Goal: Transaction & Acquisition: Purchase product/service

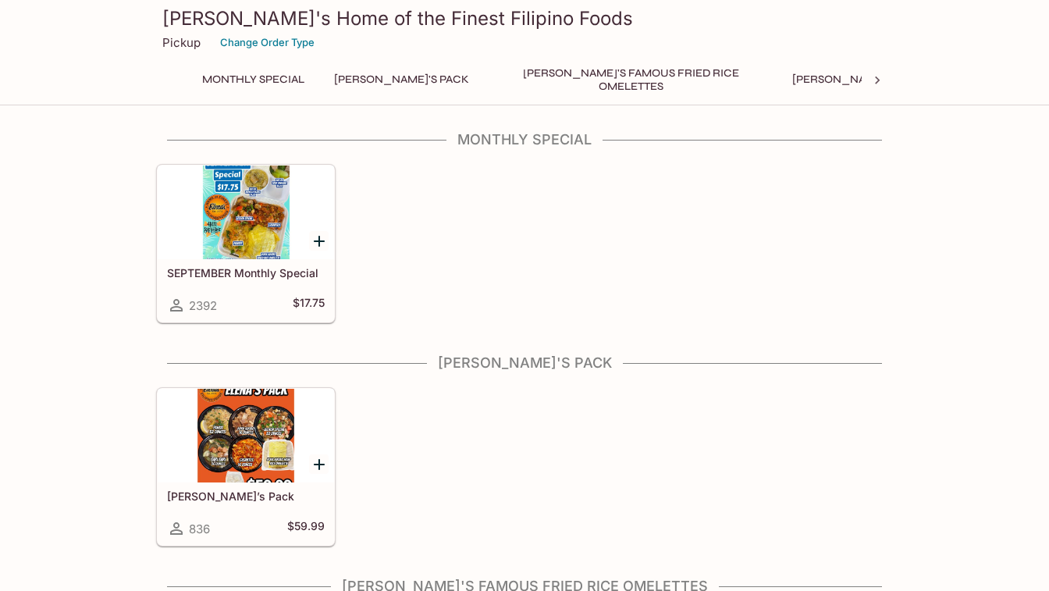
click at [268, 227] on div at bounding box center [246, 212] width 176 height 94
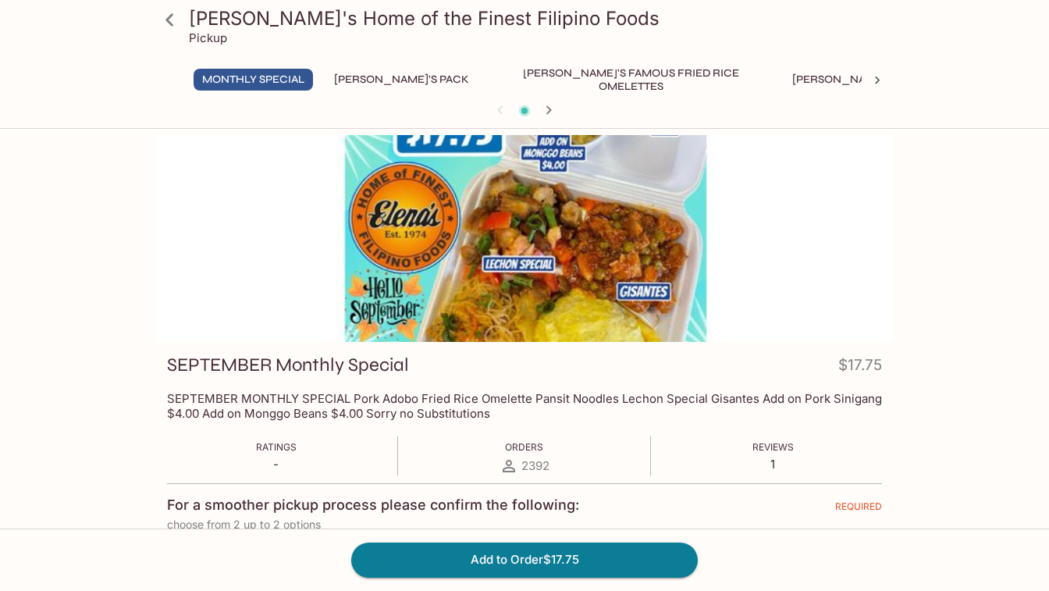
click at [174, 8] on icon at bounding box center [169, 19] width 27 height 27
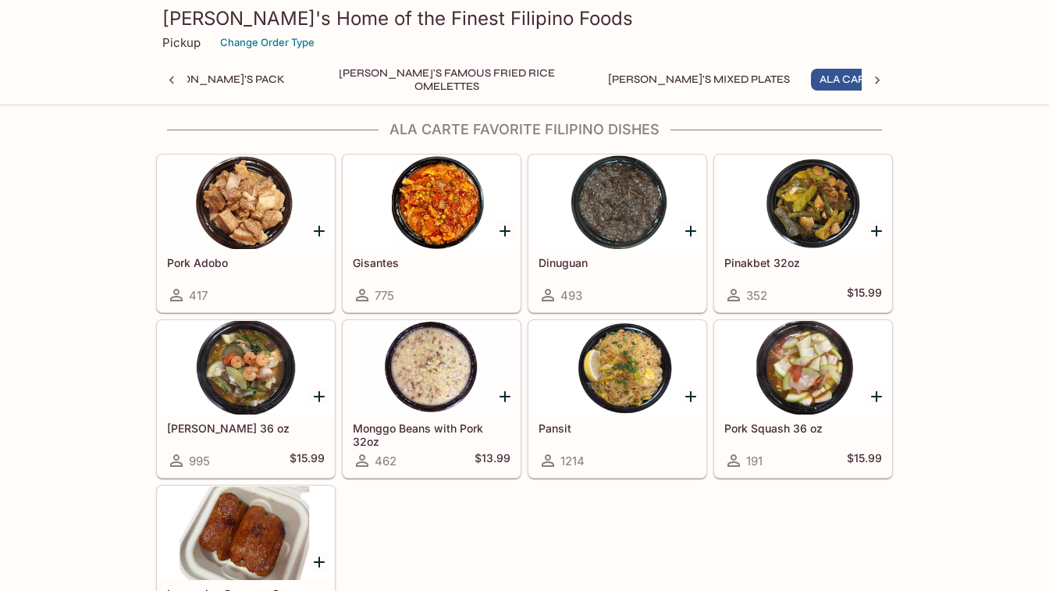
scroll to position [0, 208]
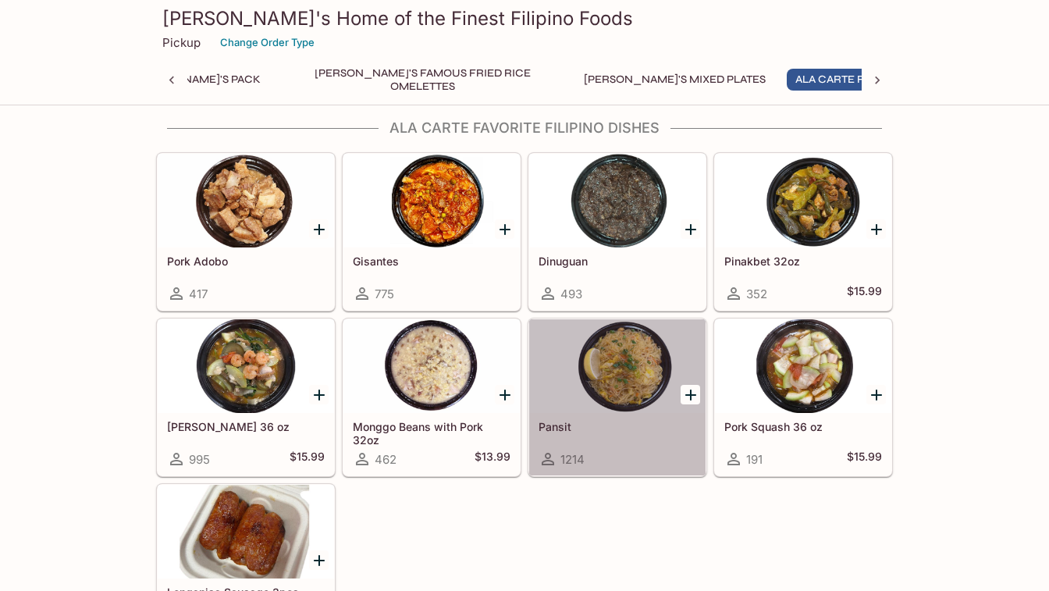
click at [666, 370] on div at bounding box center [617, 366] width 176 height 94
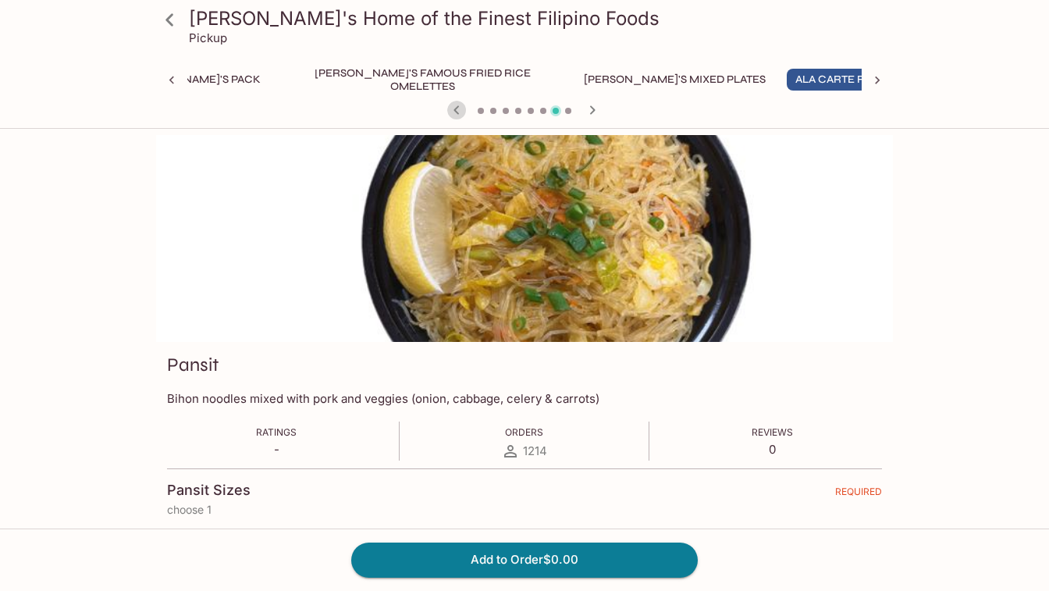
click at [459, 109] on icon "button" at bounding box center [456, 110] width 19 height 19
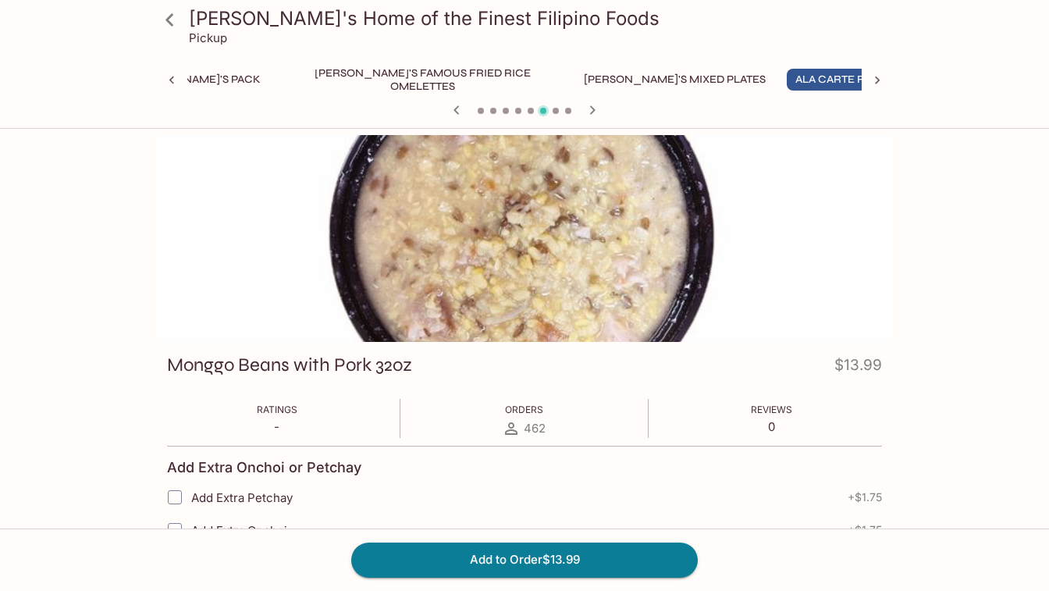
click at [456, 109] on icon "button" at bounding box center [456, 110] width 19 height 19
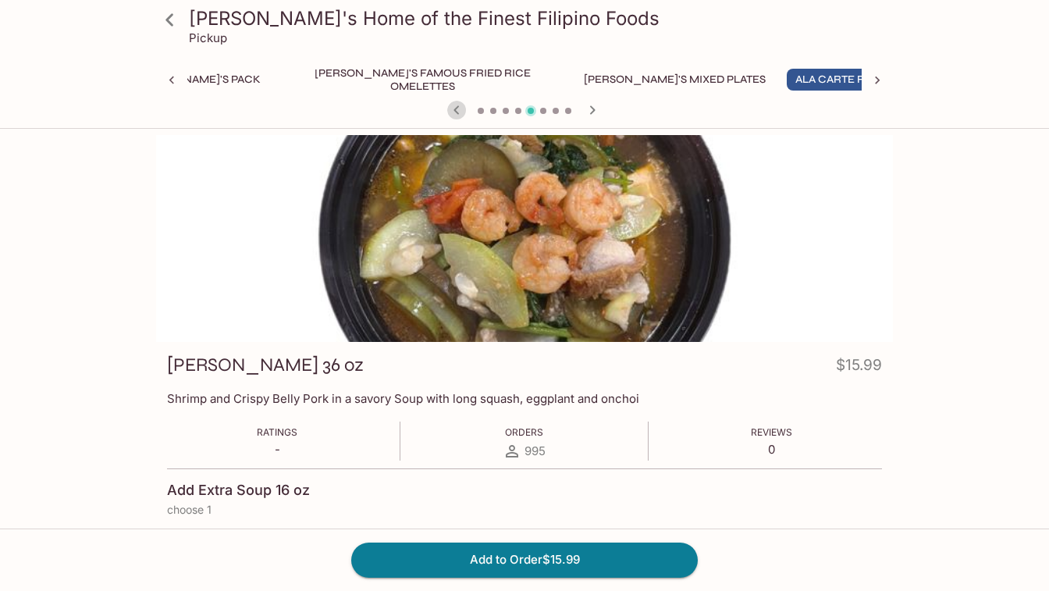
click at [456, 109] on icon "button" at bounding box center [456, 110] width 19 height 19
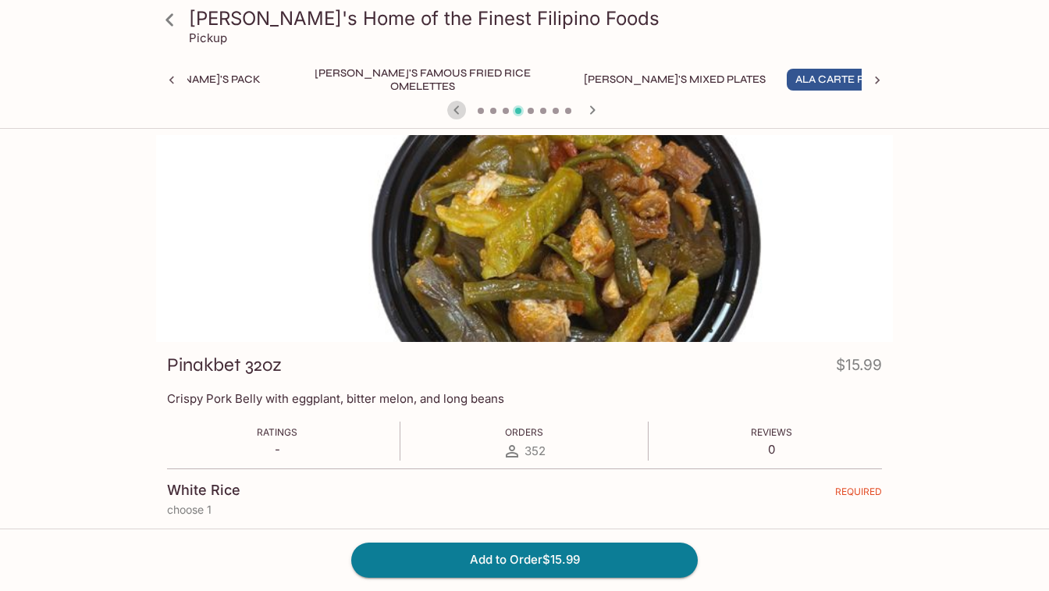
click at [456, 109] on icon "button" at bounding box center [456, 110] width 19 height 19
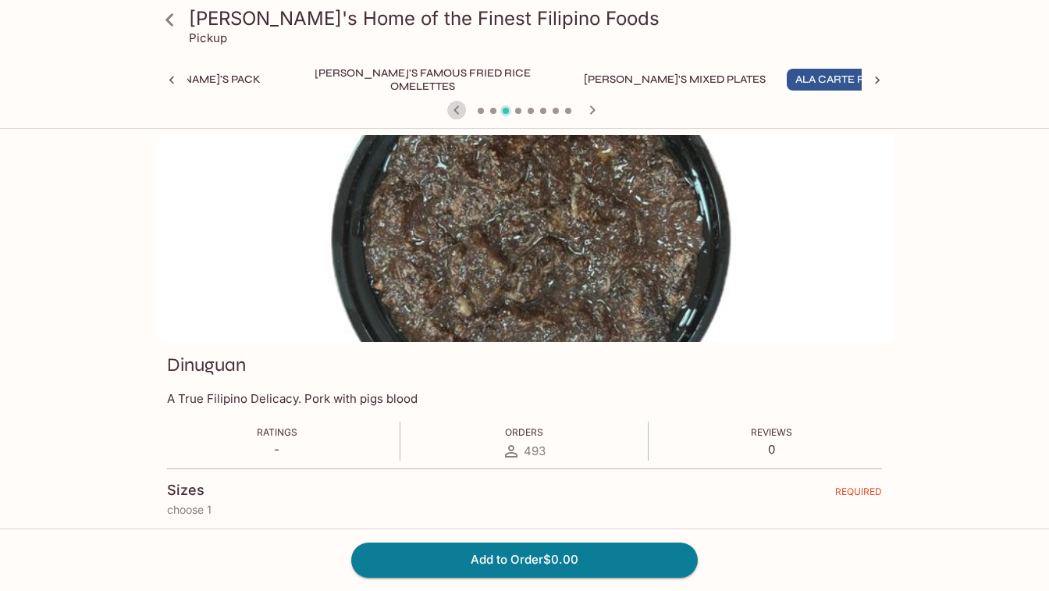
click at [456, 109] on icon "button" at bounding box center [456, 110] width 19 height 19
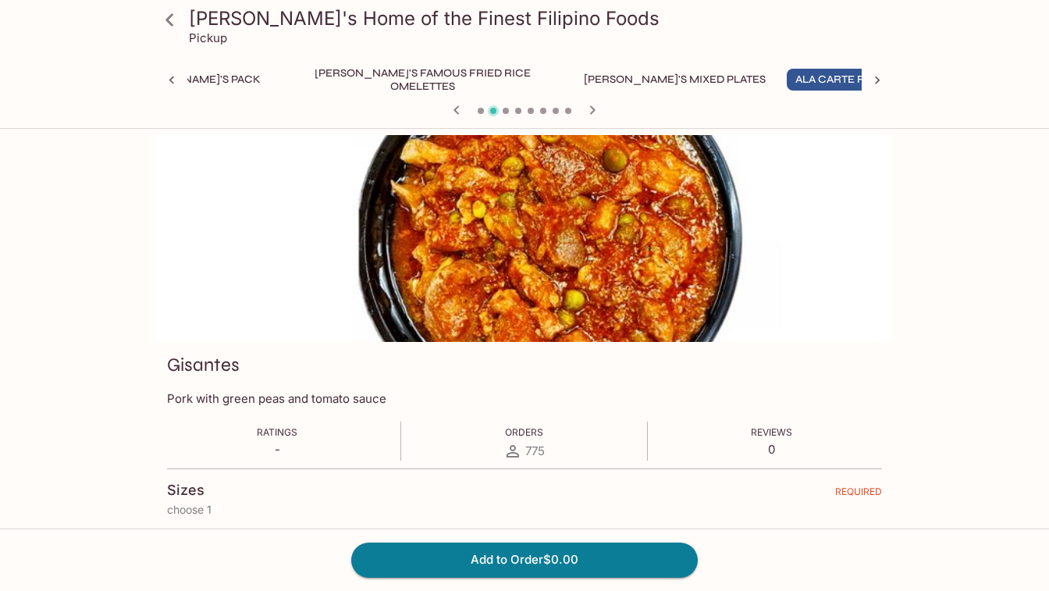
click at [456, 109] on icon "button" at bounding box center [456, 110] width 19 height 19
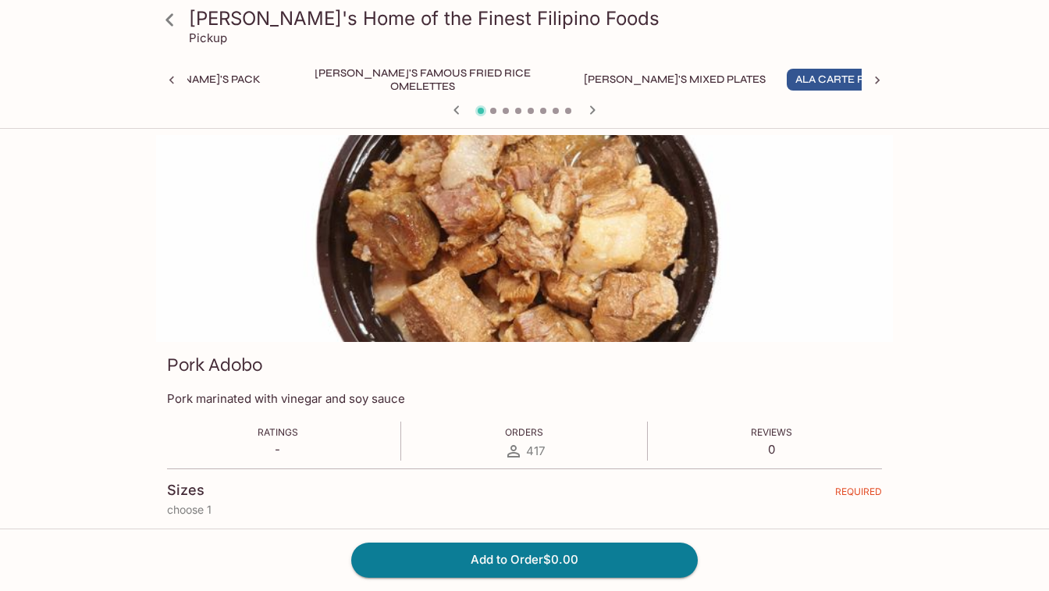
click at [456, 110] on icon "button" at bounding box center [456, 110] width 19 height 19
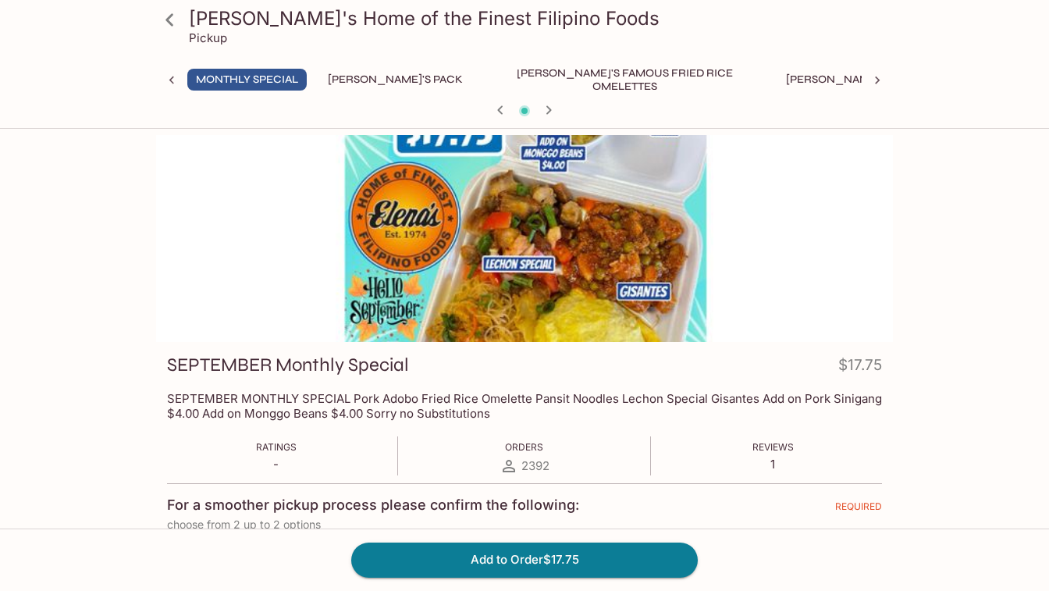
click at [792, 80] on button "[PERSON_NAME]'s Mixed Plates" at bounding box center [876, 80] width 199 height 22
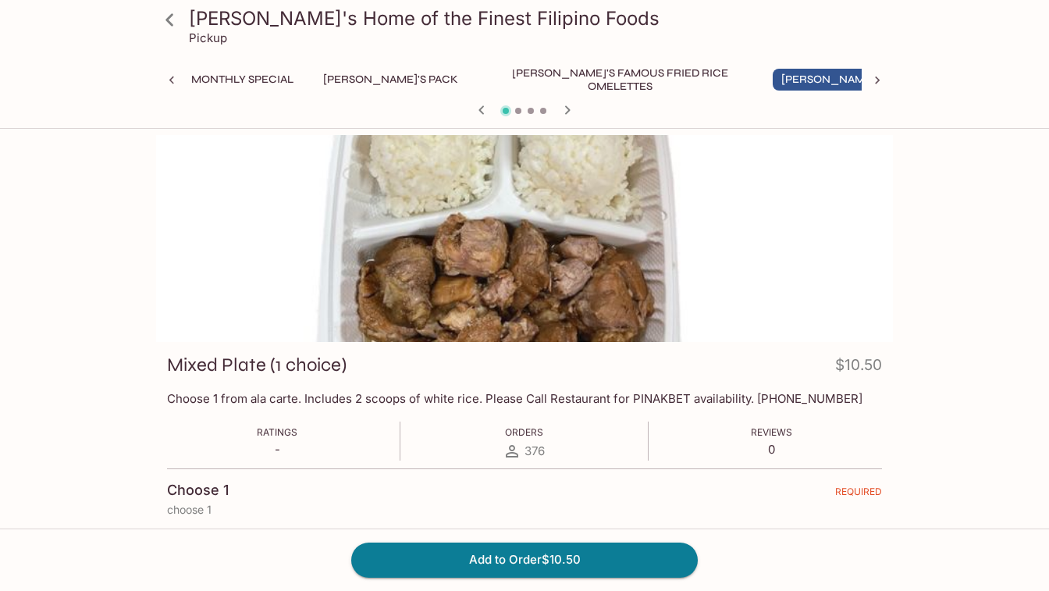
click at [567, 109] on icon "button" at bounding box center [567, 110] width 19 height 19
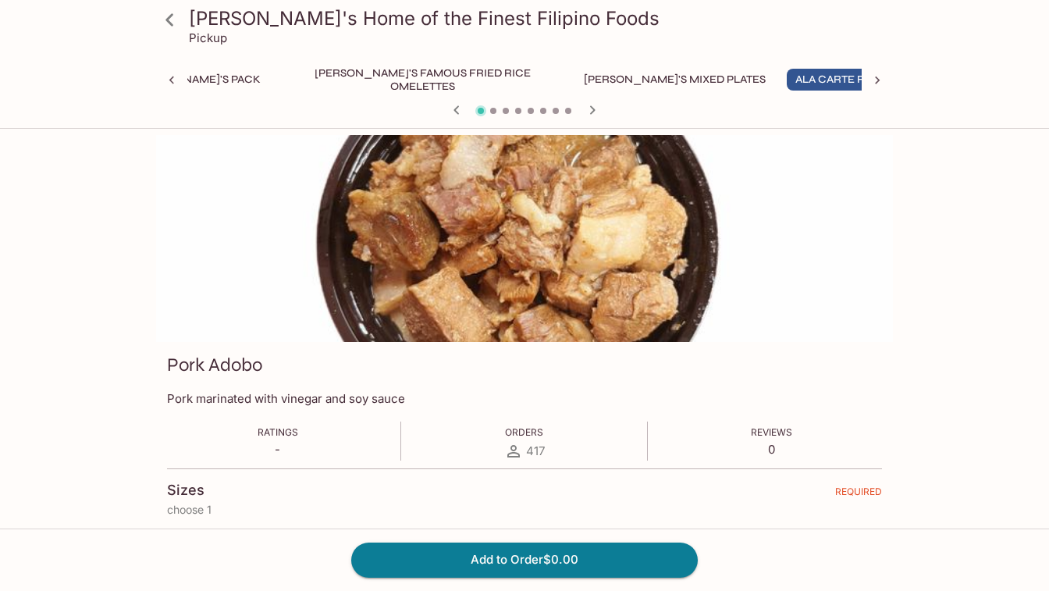
scroll to position [5, 0]
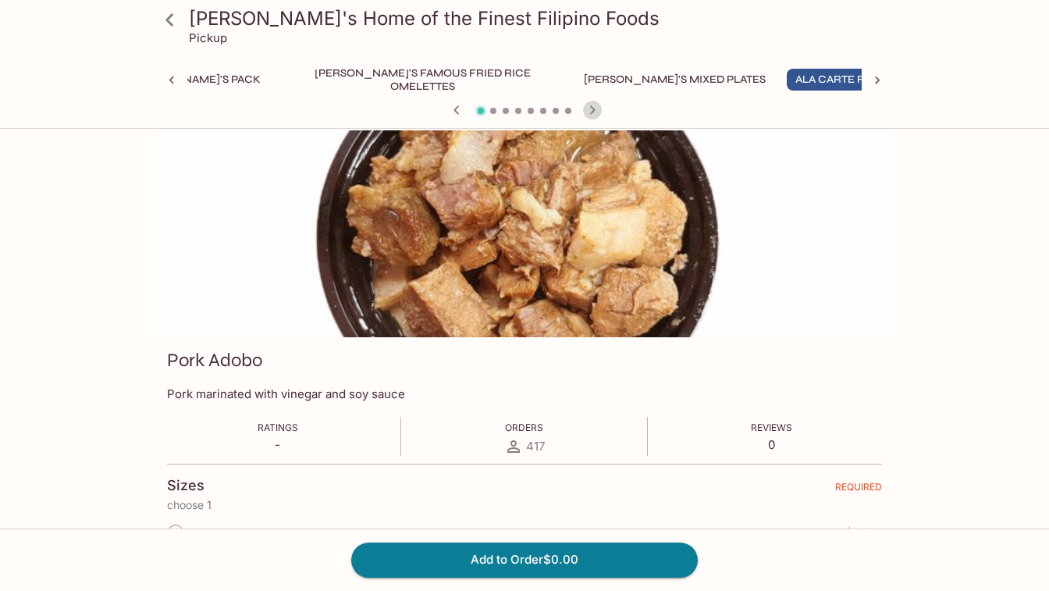
click at [591, 111] on icon "button" at bounding box center [592, 109] width 5 height 9
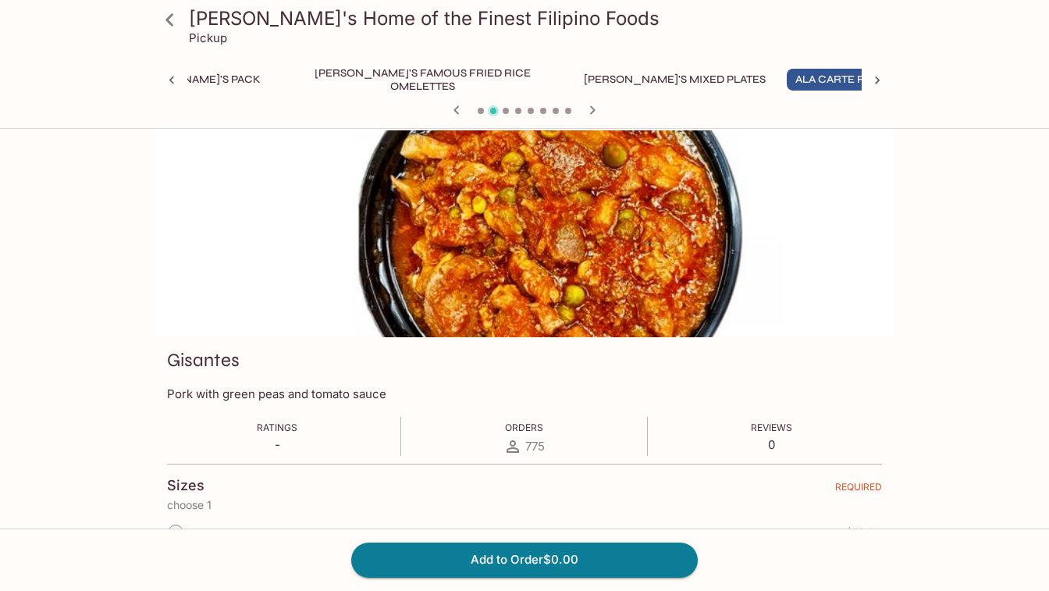
click at [591, 111] on icon "button" at bounding box center [592, 109] width 5 height 9
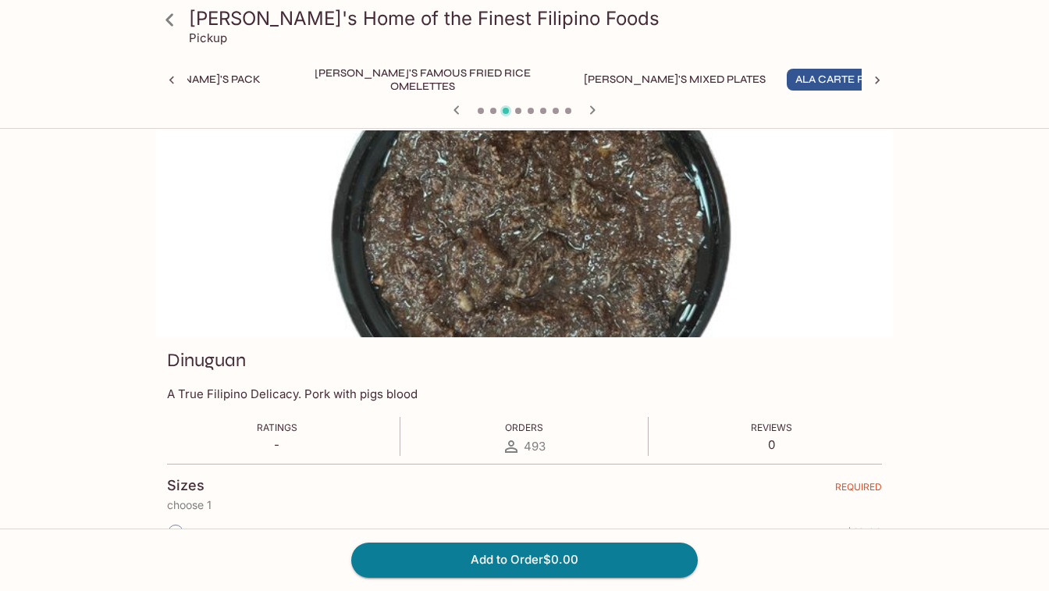
click at [593, 111] on icon "button" at bounding box center [592, 109] width 5 height 9
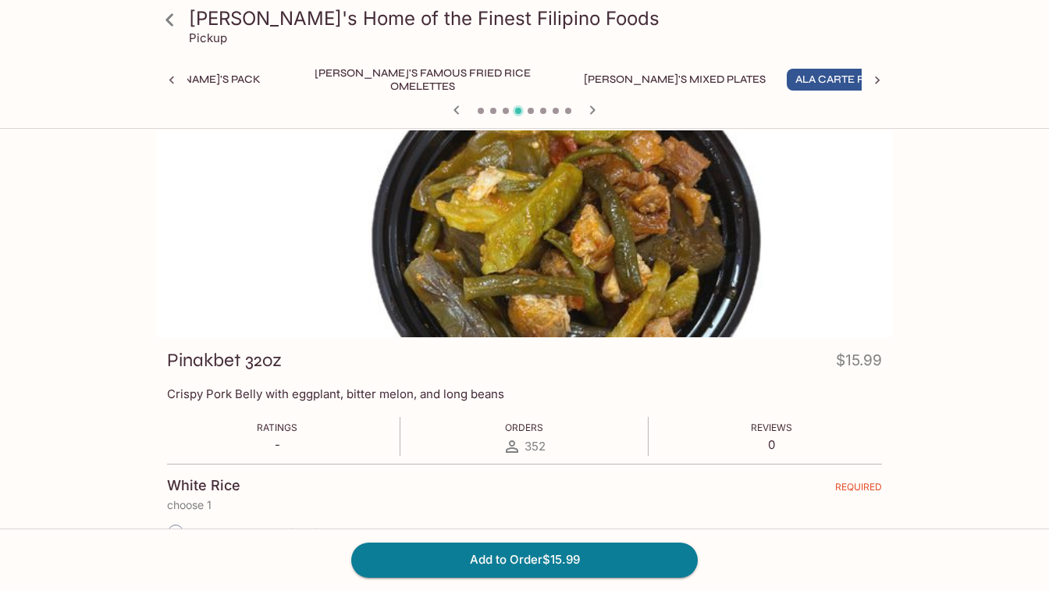
click at [593, 110] on icon "button" at bounding box center [592, 109] width 5 height 9
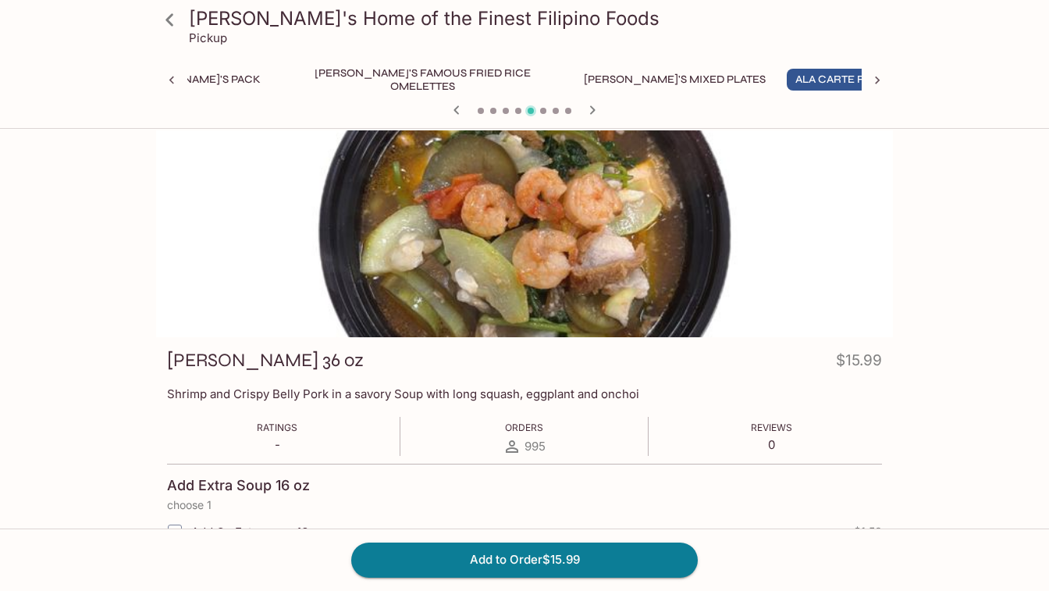
click at [593, 111] on icon "button" at bounding box center [592, 109] width 5 height 9
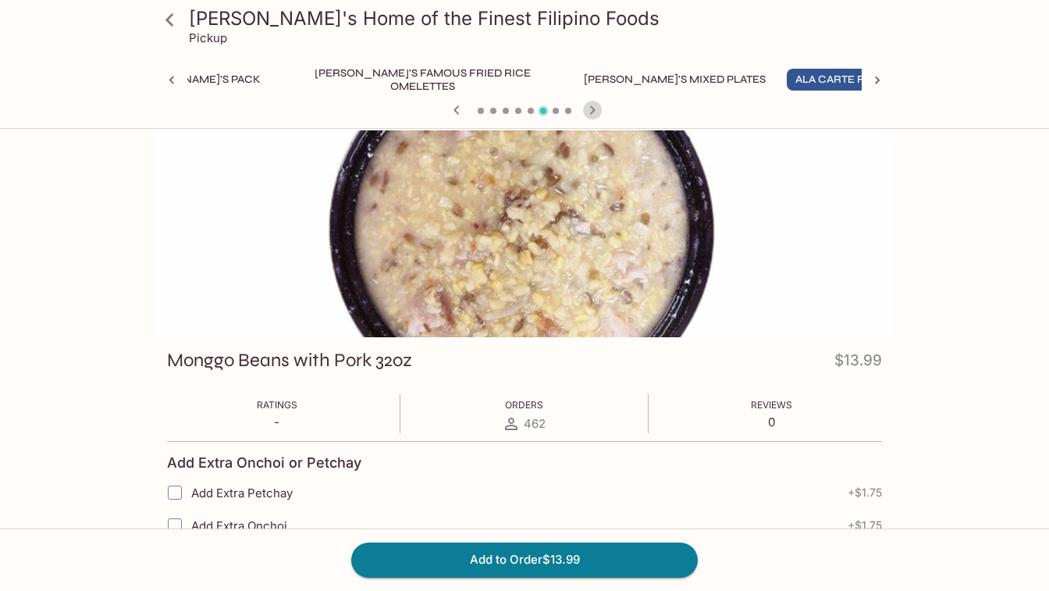
click at [593, 111] on icon "button" at bounding box center [592, 109] width 5 height 9
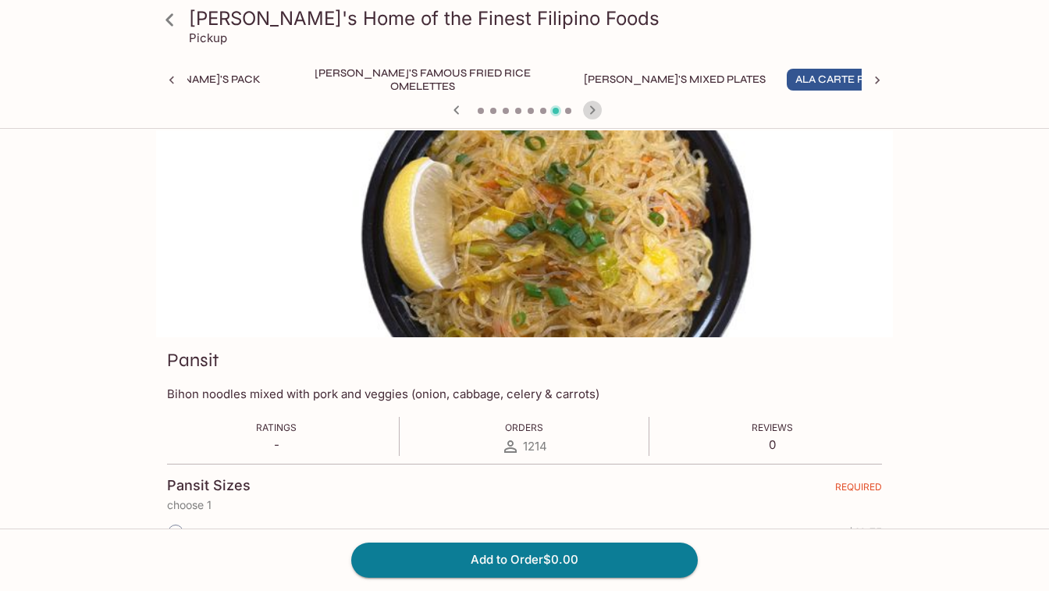
click at [593, 111] on icon "button" at bounding box center [592, 109] width 5 height 9
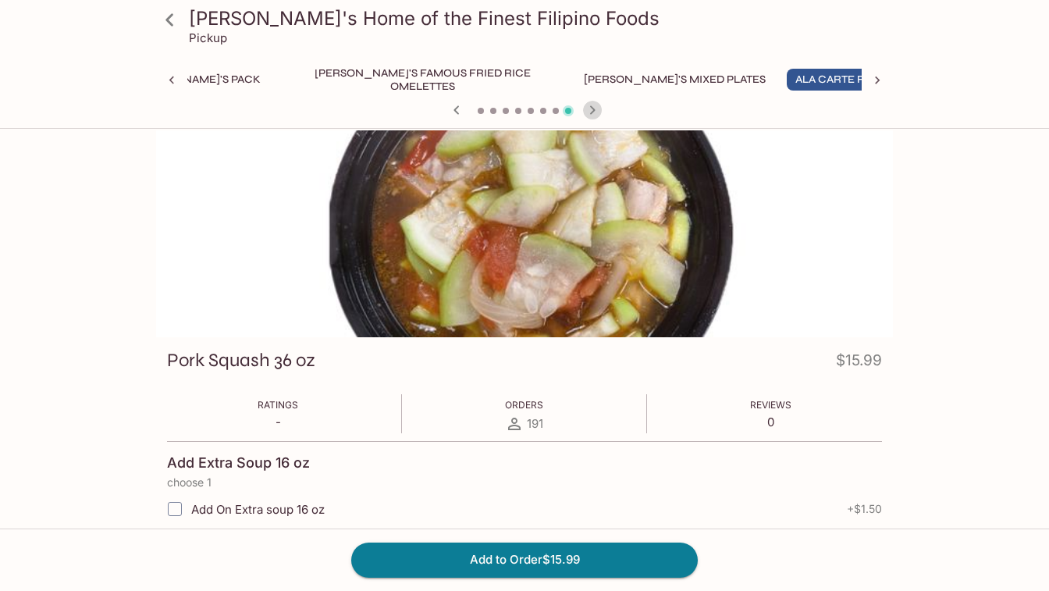
click at [593, 111] on icon "button" at bounding box center [592, 109] width 5 height 9
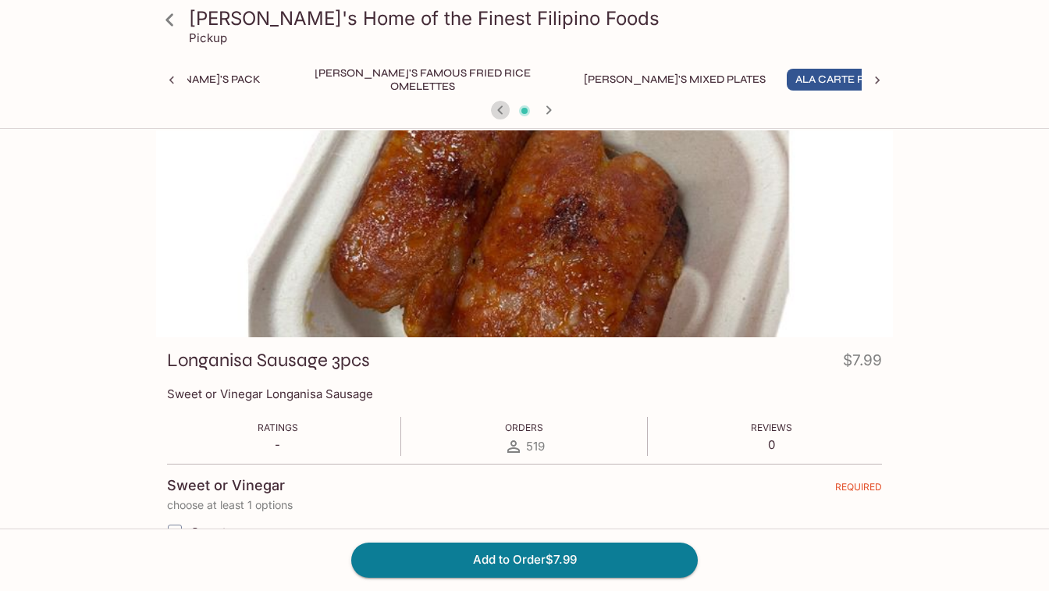
click at [500, 111] on icon "button" at bounding box center [500, 110] width 19 height 19
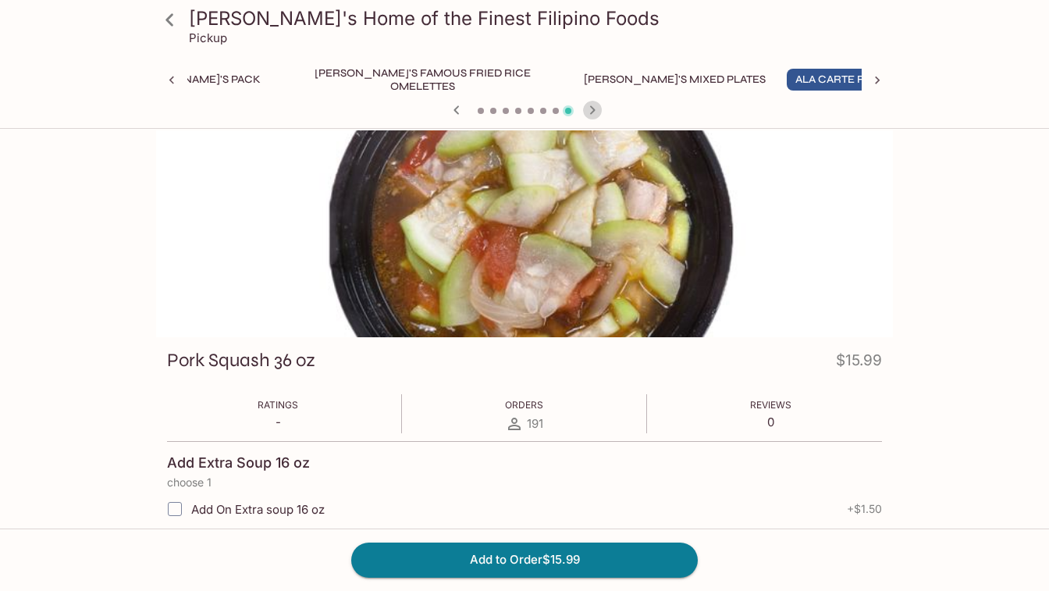
click at [595, 108] on icon "button" at bounding box center [592, 110] width 19 height 19
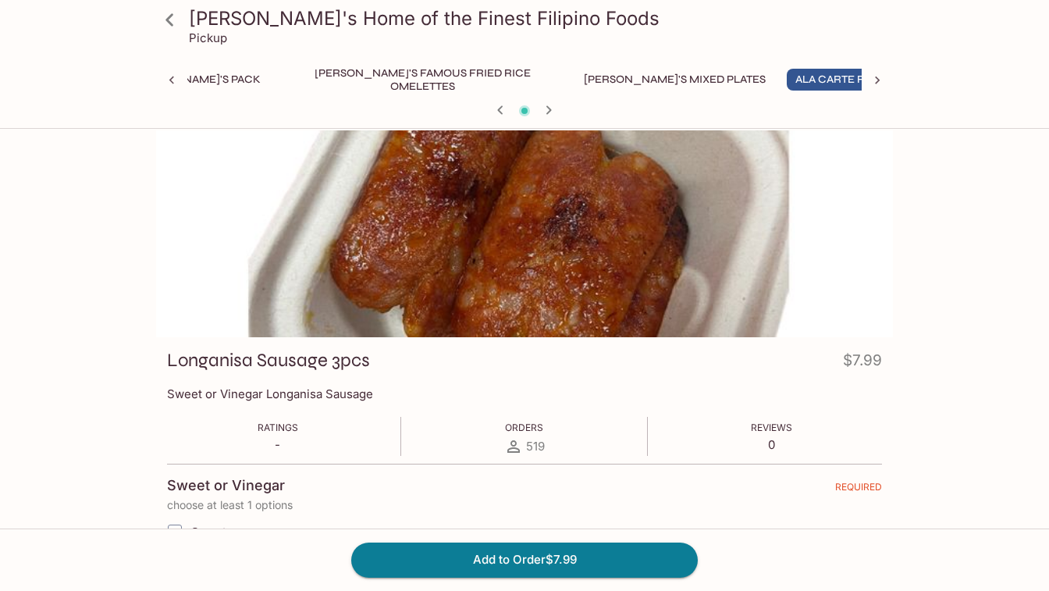
click at [595, 108] on div at bounding box center [524, 111] width 749 height 23
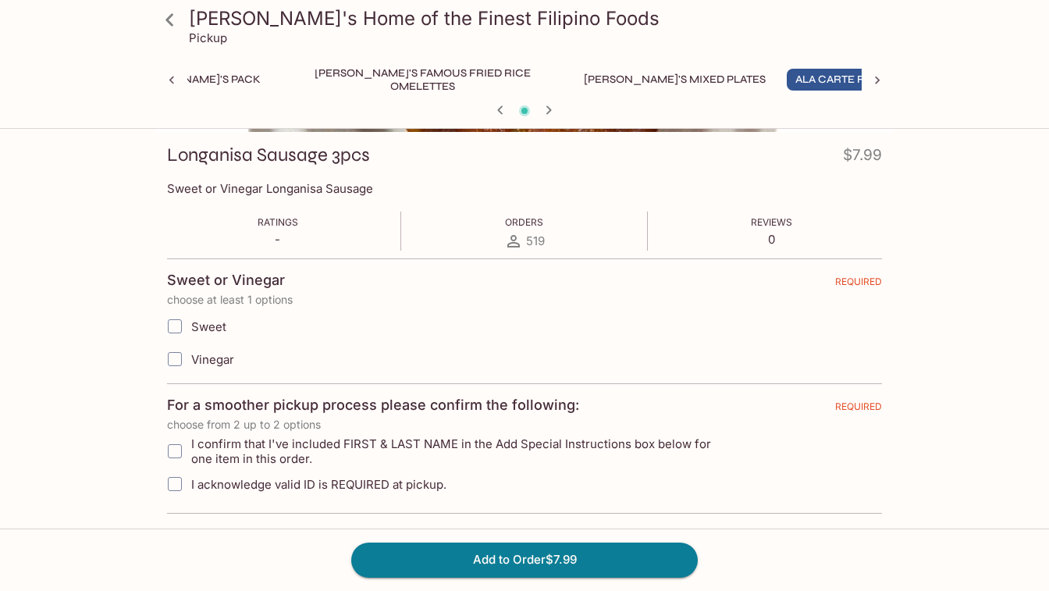
scroll to position [0, 0]
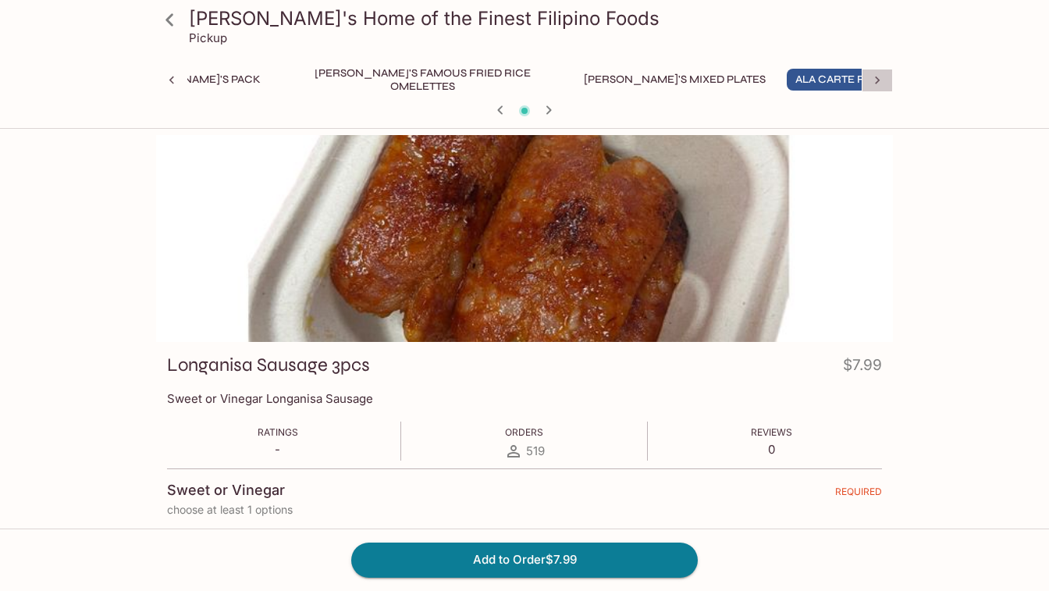
click at [882, 76] on icon at bounding box center [877, 81] width 16 height 16
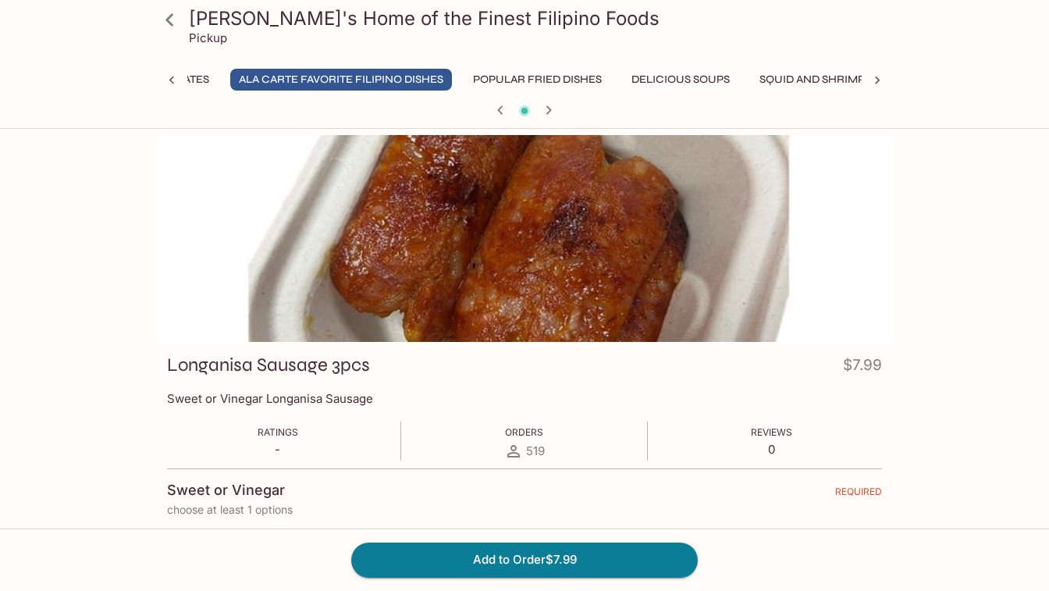
scroll to position [0, 804]
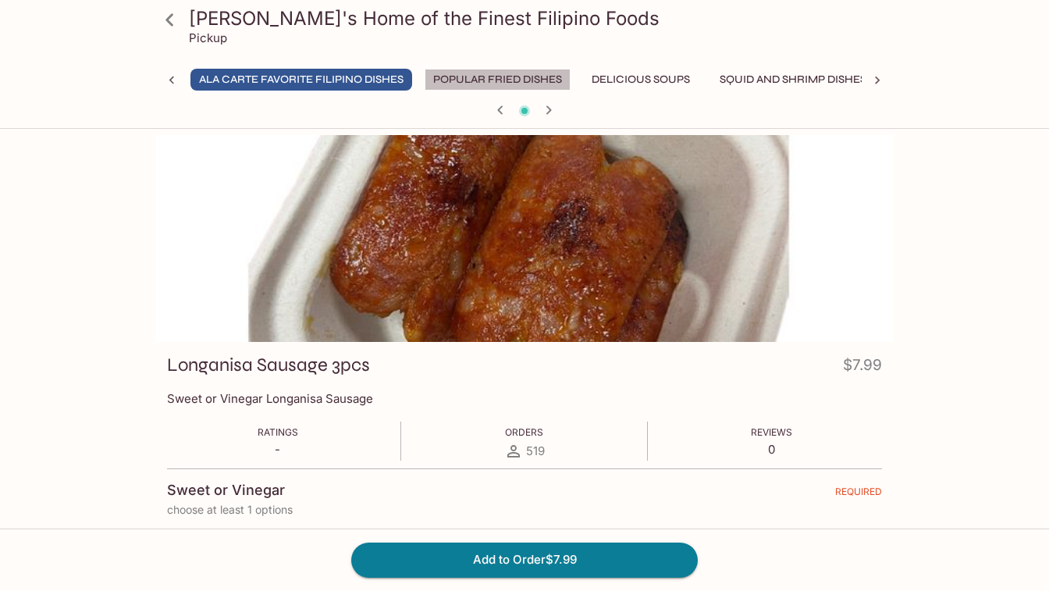
click at [424, 78] on button "Popular Fried Dishes" at bounding box center [497, 80] width 146 height 22
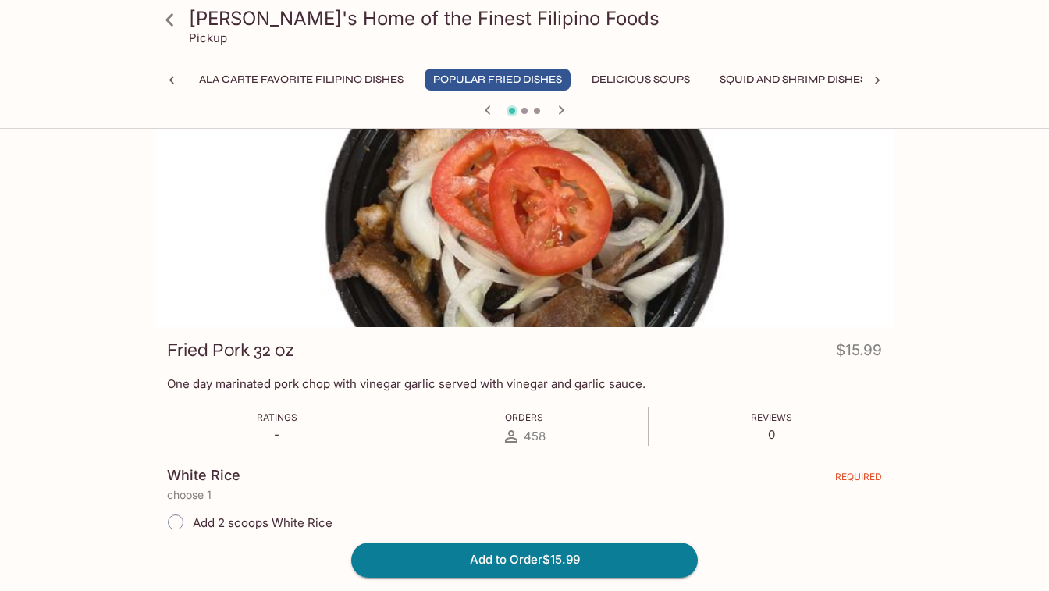
scroll to position [17, 0]
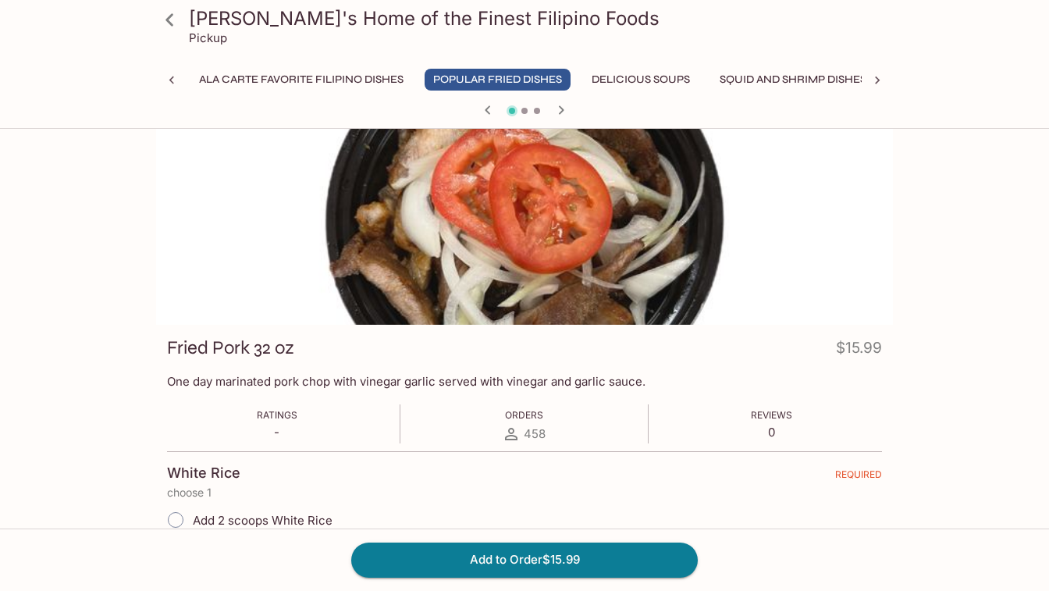
click at [563, 109] on icon "button" at bounding box center [561, 110] width 19 height 19
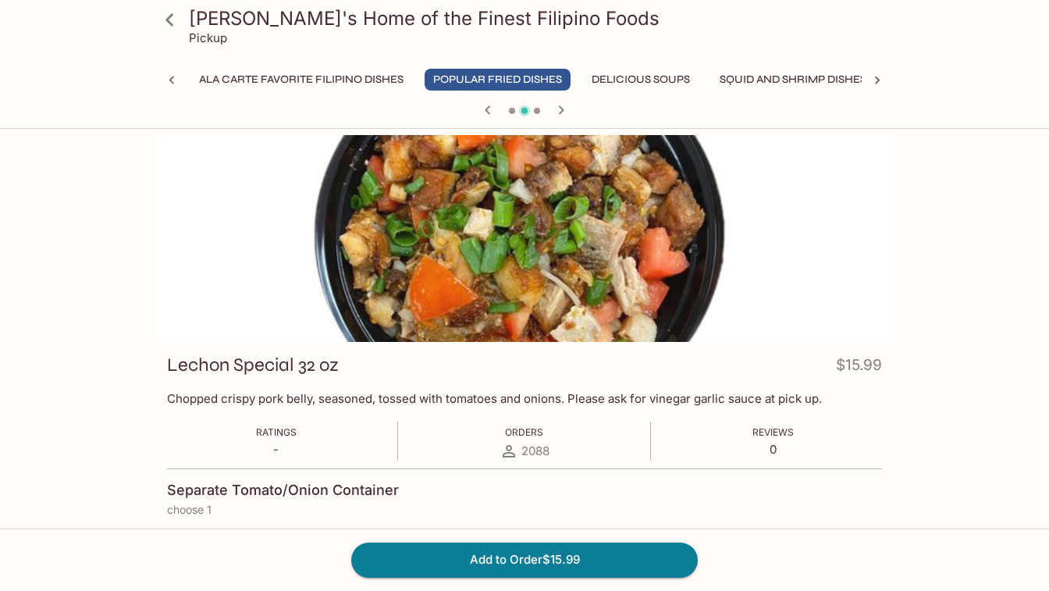
scroll to position [4, 0]
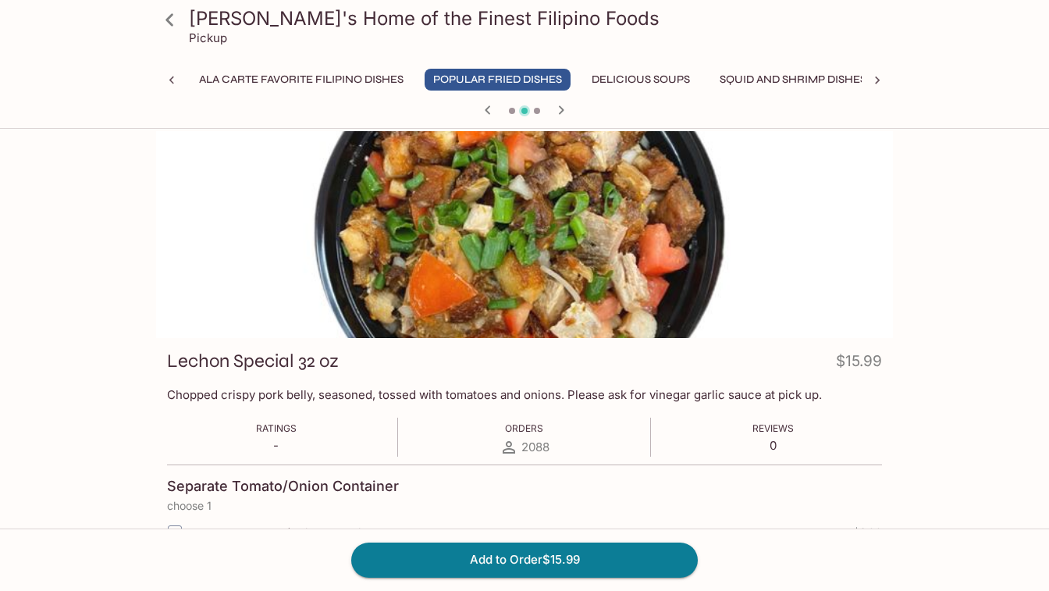
click at [563, 109] on icon "button" at bounding box center [561, 110] width 19 height 19
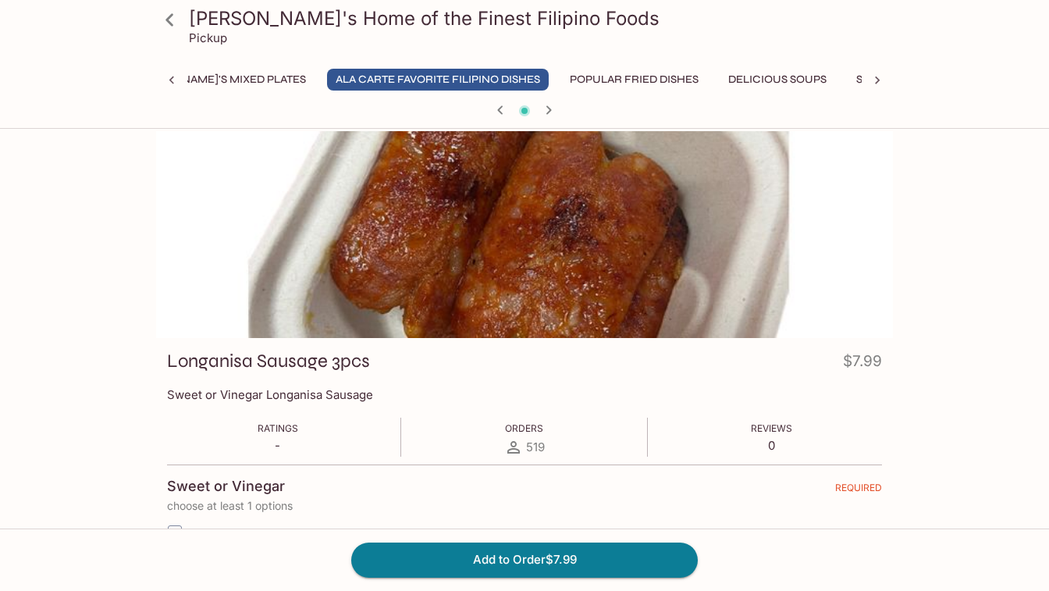
scroll to position [0, 658]
click at [501, 110] on icon "button" at bounding box center [500, 110] width 19 height 19
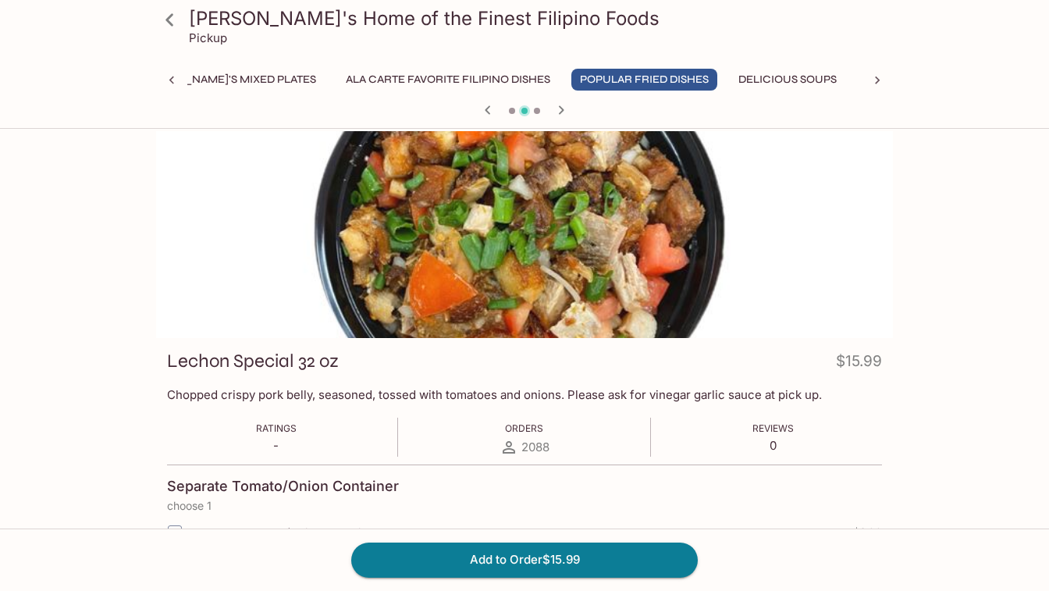
scroll to position [0, 0]
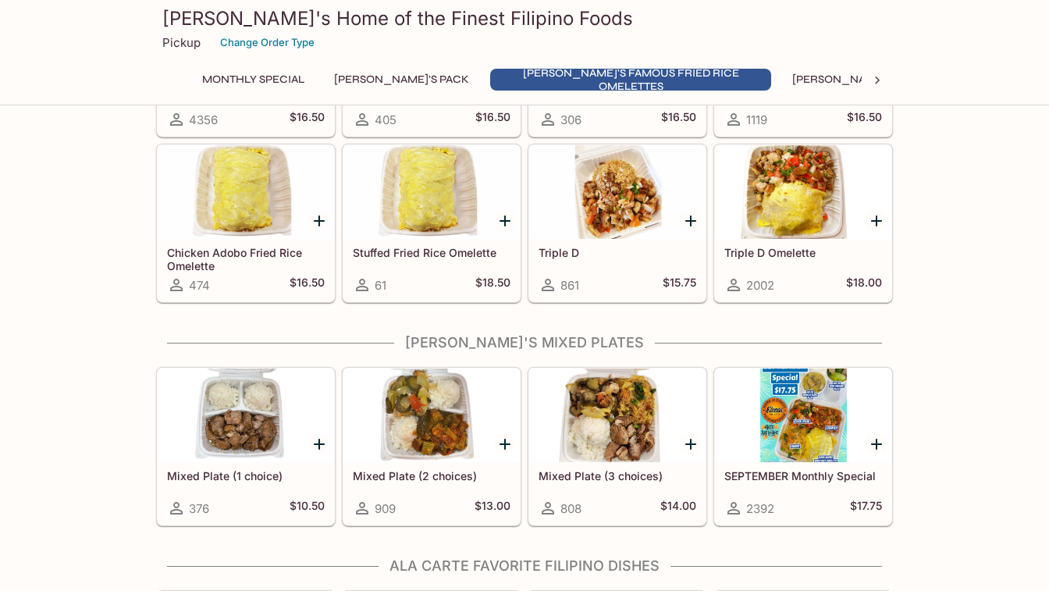
scroll to position [634, 0]
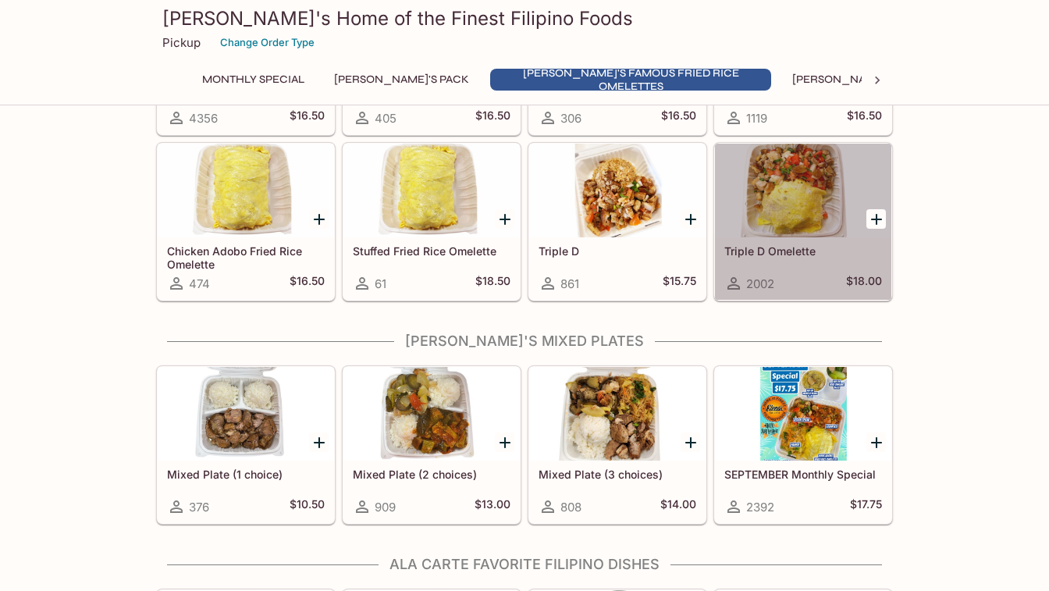
click at [797, 213] on div at bounding box center [803, 191] width 176 height 94
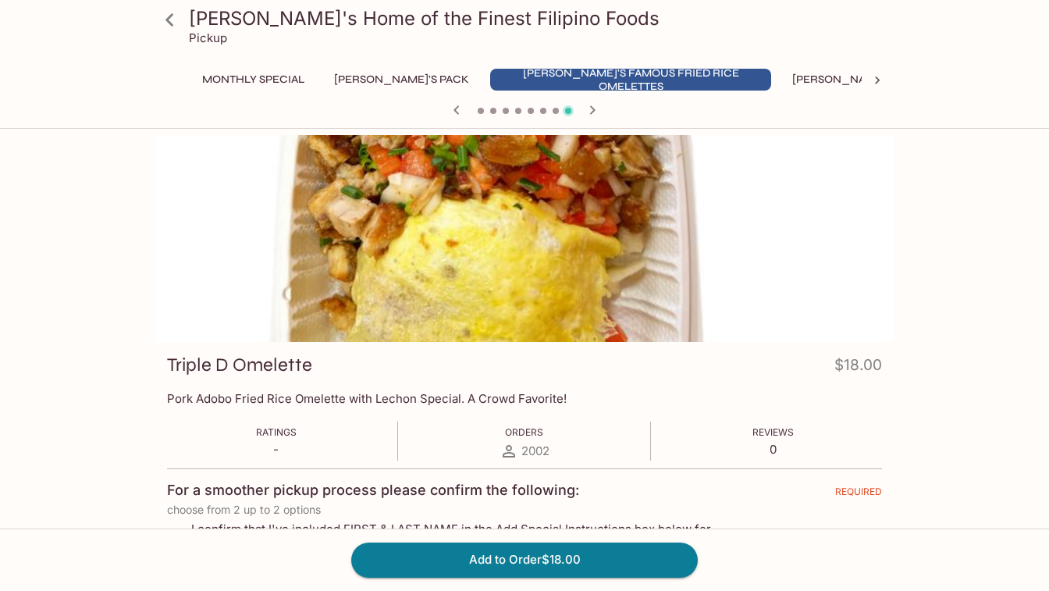
scroll to position [541, 0]
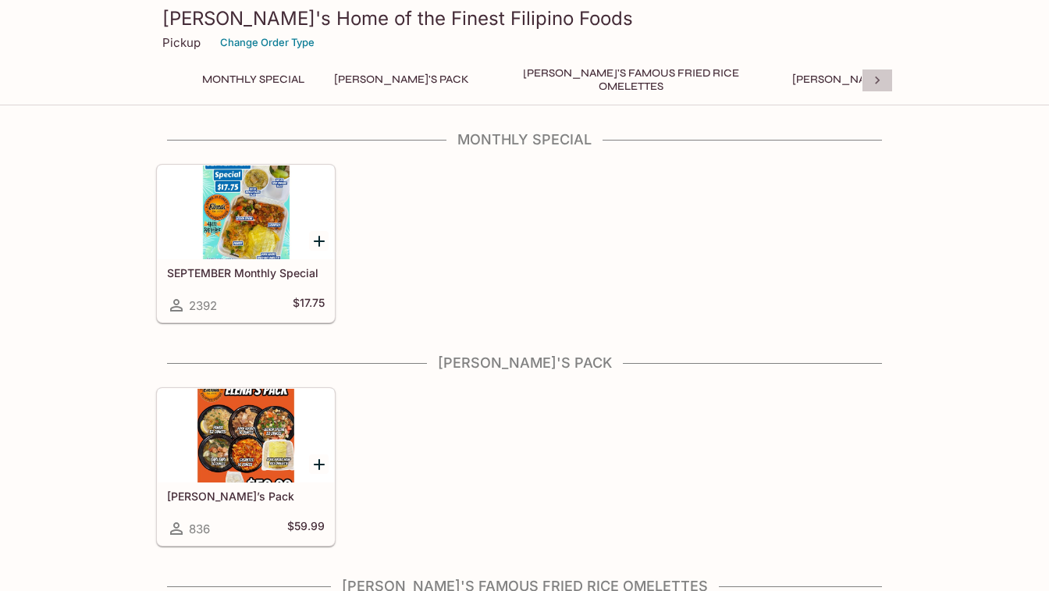
click at [872, 78] on icon at bounding box center [877, 81] width 16 height 16
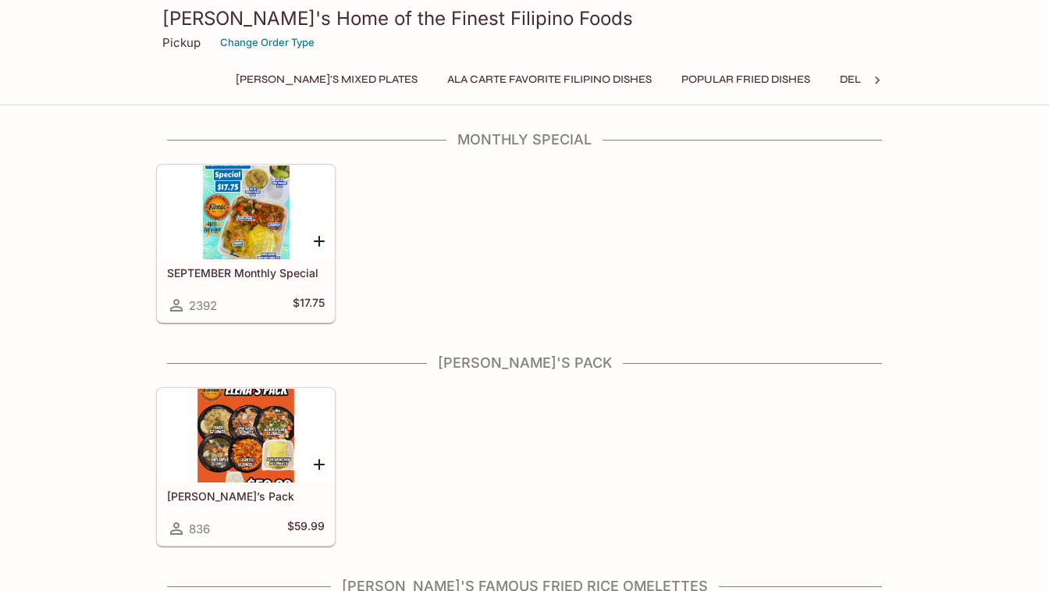
scroll to position [0, 596]
click at [423, 83] on button "Ala Carte Favorite Filipino Dishes" at bounding box center [510, 80] width 222 height 22
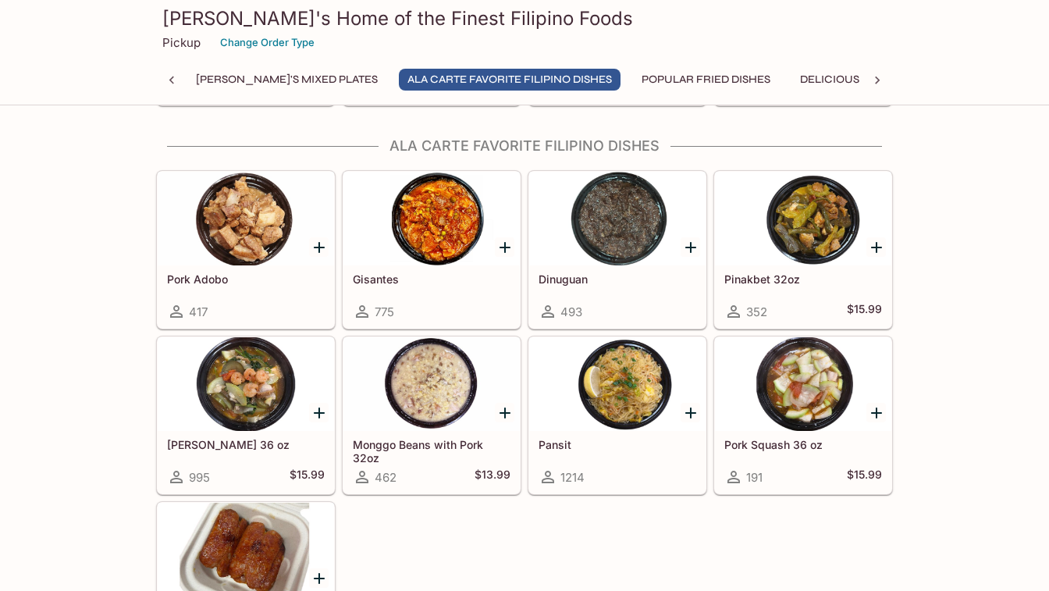
scroll to position [1056, 0]
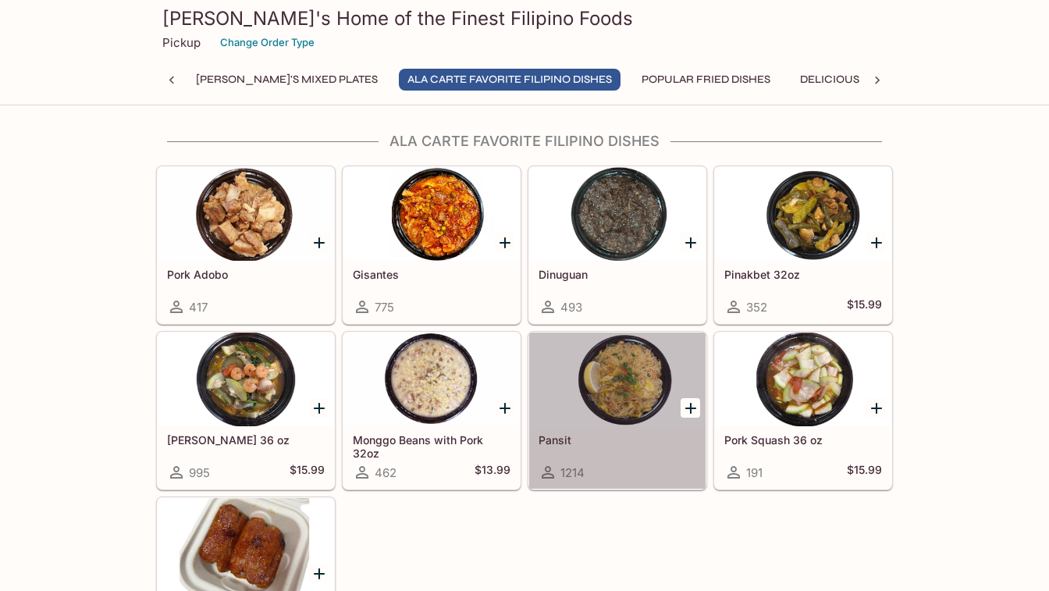
click at [601, 417] on div at bounding box center [617, 379] width 176 height 94
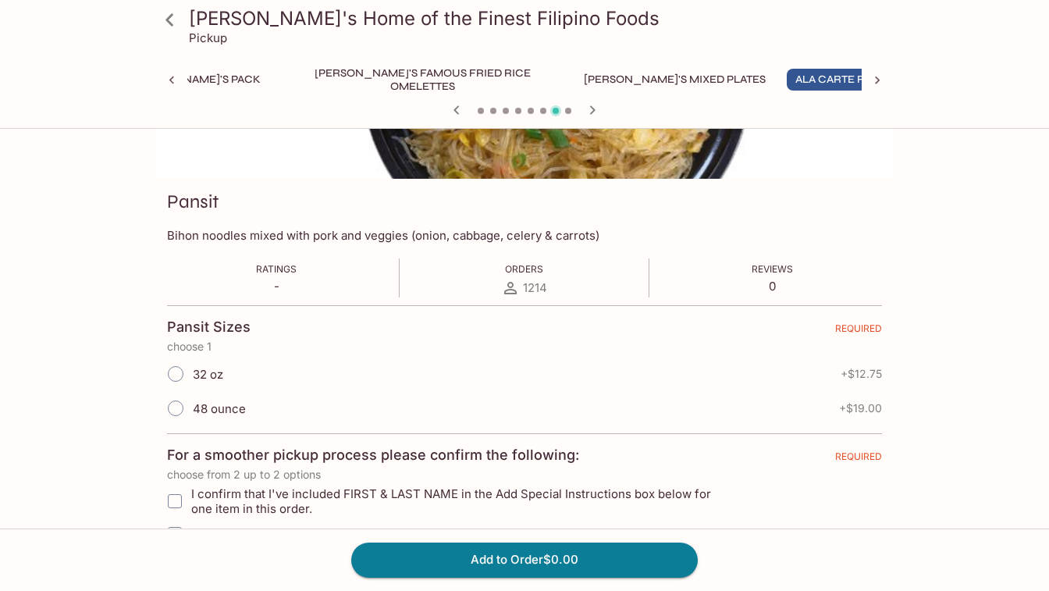
scroll to position [224, 0]
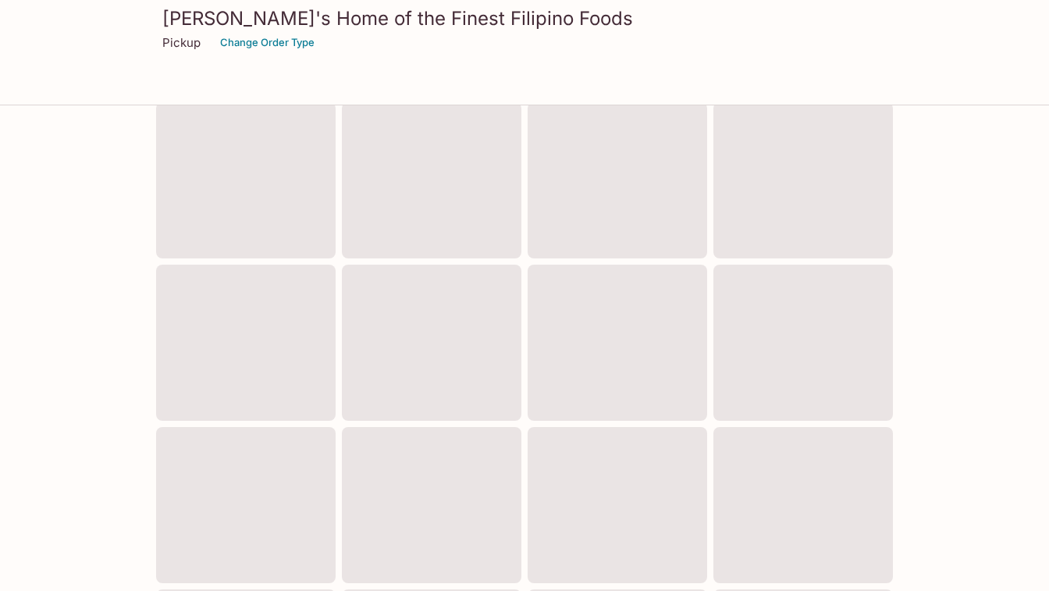
scroll to position [541, 0]
